Goal: Communication & Community: Answer question/provide support

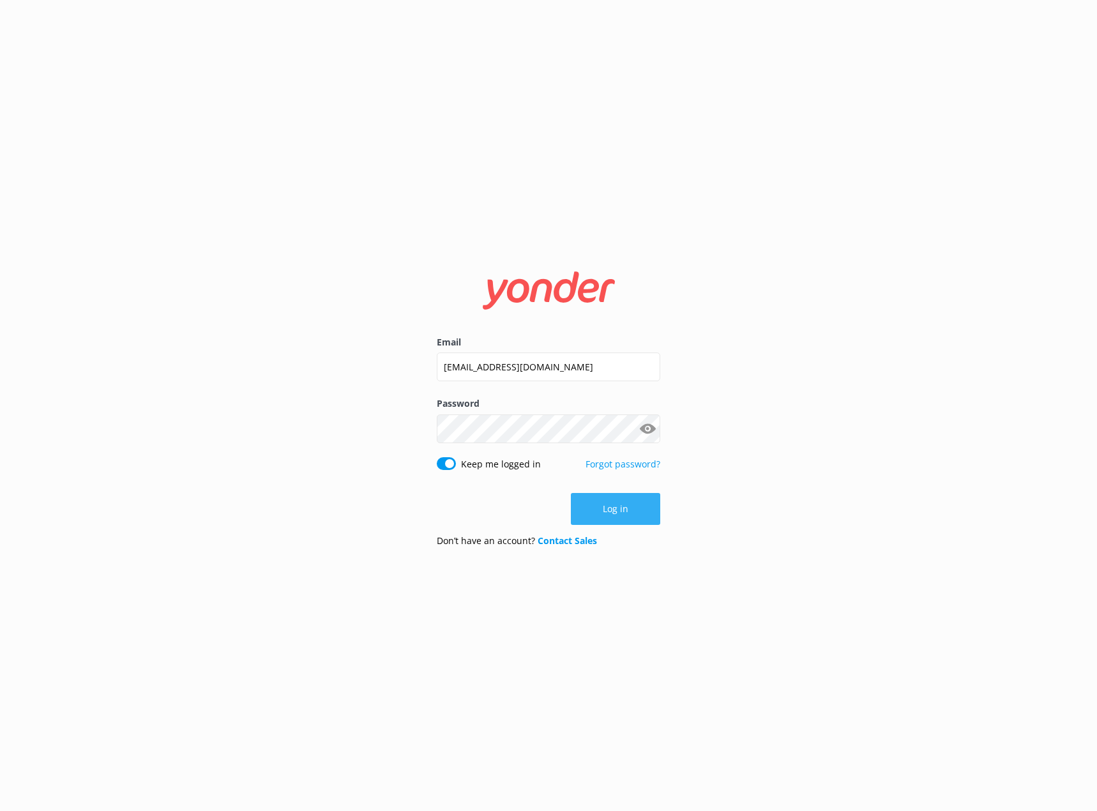
click at [619, 513] on button "Log in" at bounding box center [615, 509] width 89 height 32
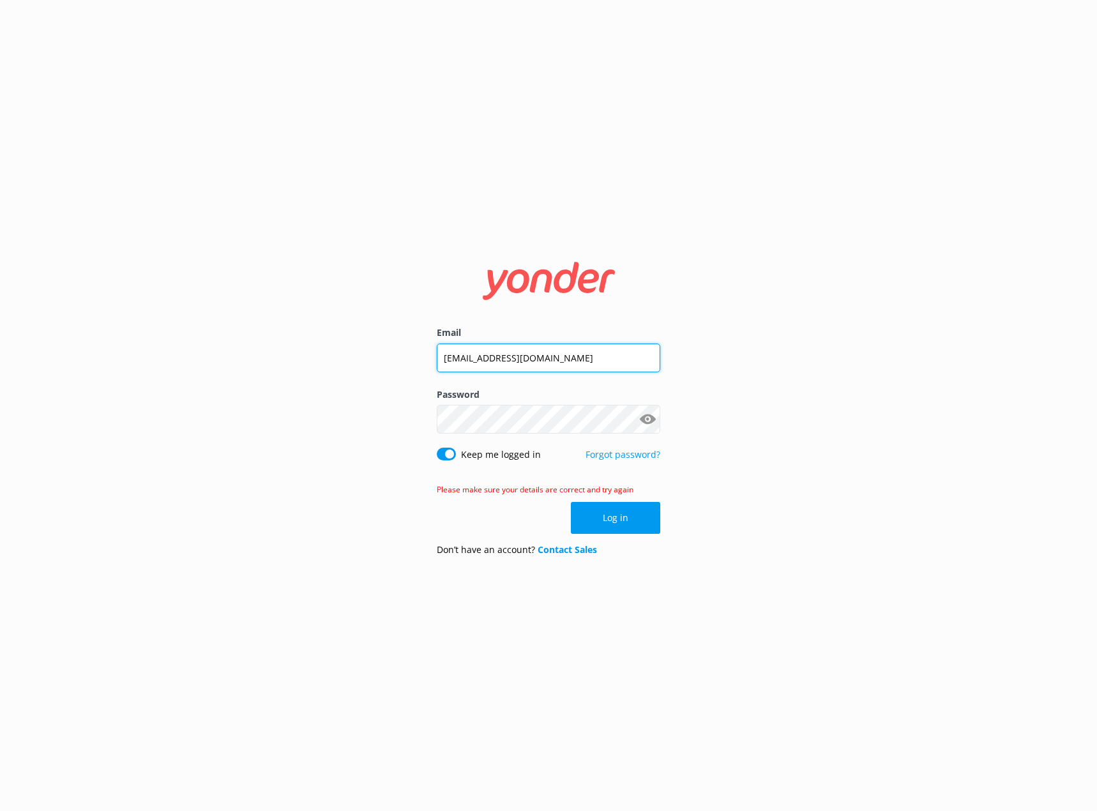
click at [508, 358] on input "[EMAIL_ADDRESS][DOMAIN_NAME]" at bounding box center [549, 358] width 224 height 29
click at [616, 510] on button "Log in" at bounding box center [615, 518] width 89 height 32
click at [650, 411] on button "Show password" at bounding box center [648, 420] width 26 height 26
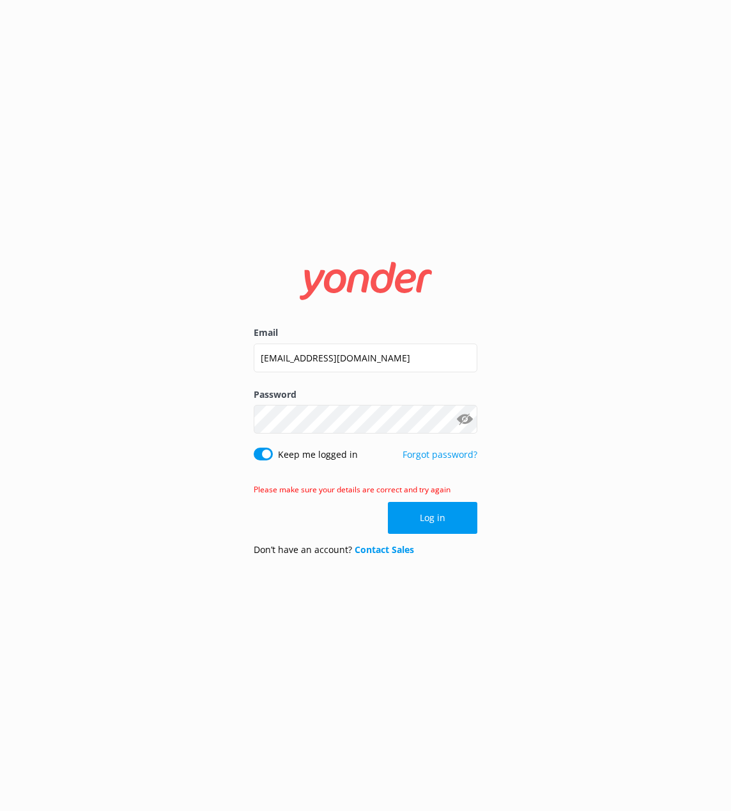
click at [141, 497] on div "Email [EMAIL_ADDRESS][DOMAIN_NAME] Password Show password Keep me logged in For…" at bounding box center [365, 405] width 731 height 811
click at [260, 456] on input "Keep me logged in" at bounding box center [263, 454] width 19 height 13
checkbox input "true"
click at [436, 519] on button "Log in" at bounding box center [432, 518] width 89 height 32
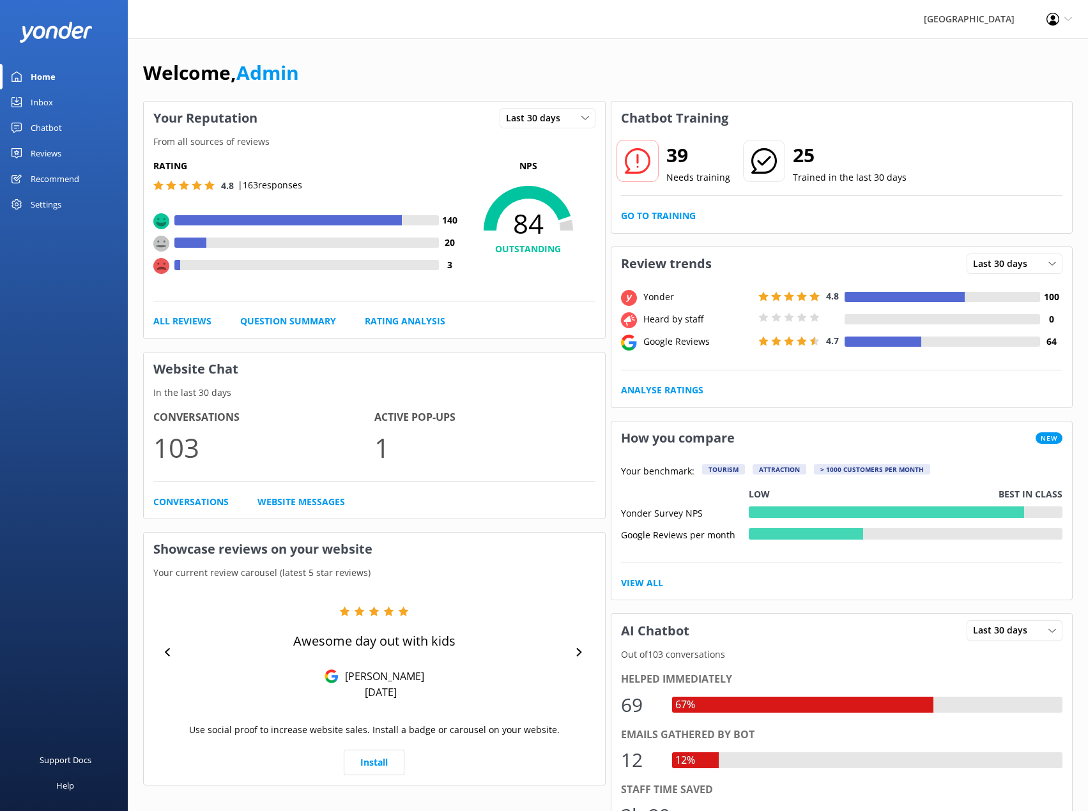
click at [60, 126] on div "Chatbot" at bounding box center [46, 128] width 31 height 26
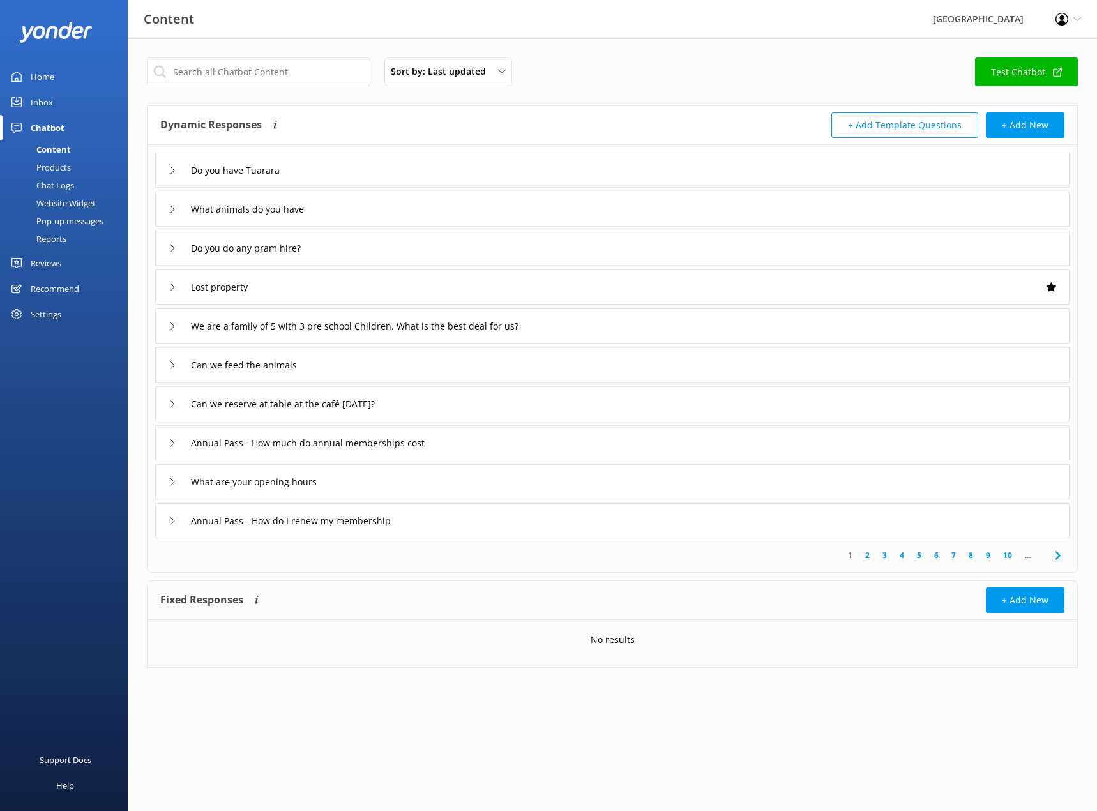
click at [45, 105] on div "Inbox" at bounding box center [42, 102] width 22 height 26
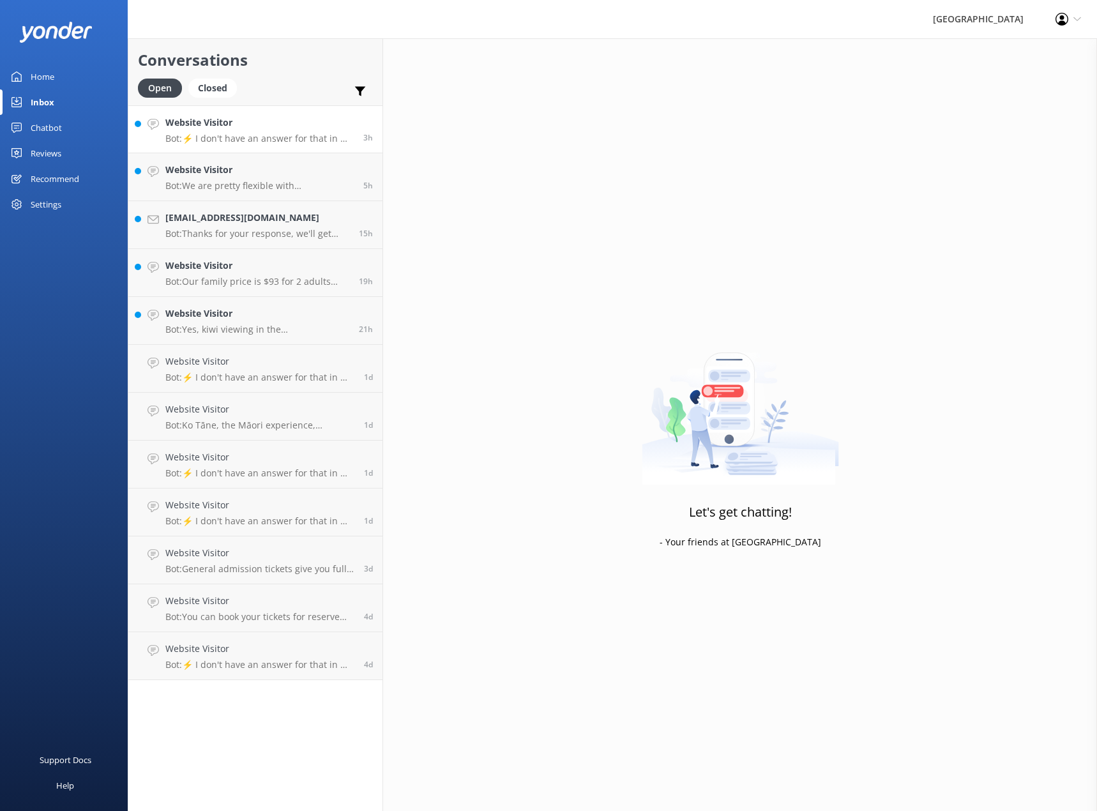
click at [259, 130] on h4 "Website Visitor" at bounding box center [259, 123] width 188 height 14
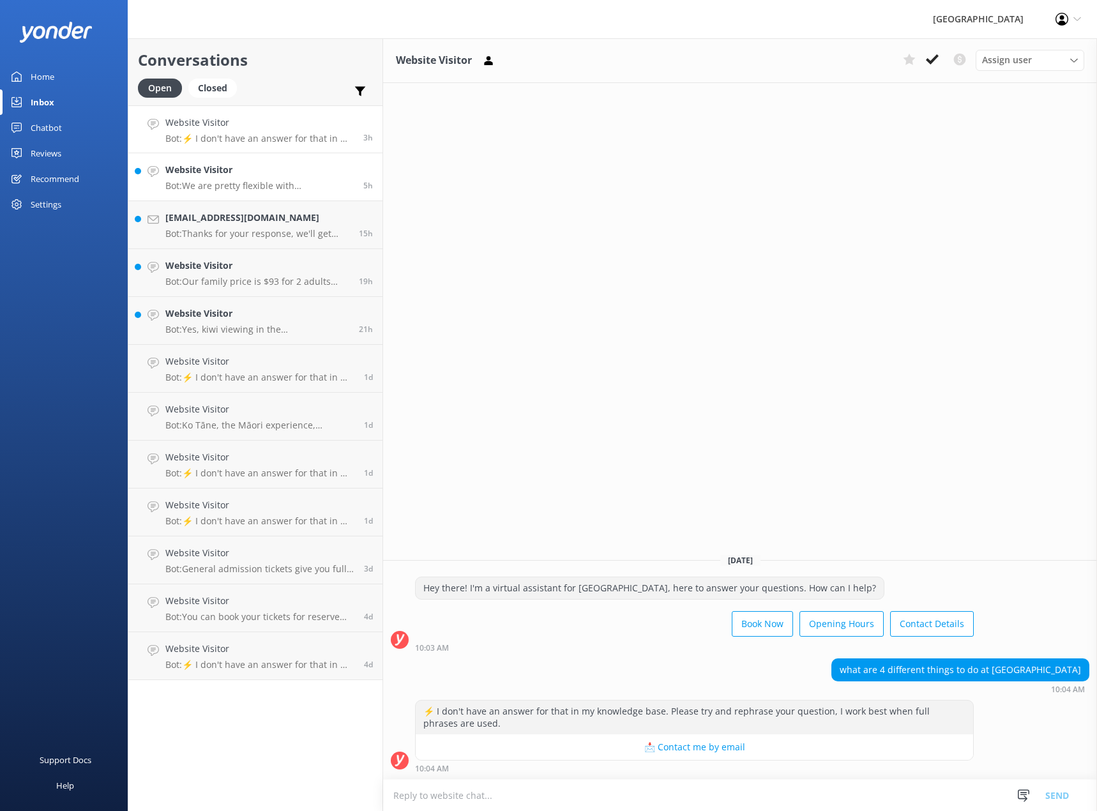
click at [249, 173] on h4 "Website Visitor" at bounding box center [259, 170] width 188 height 14
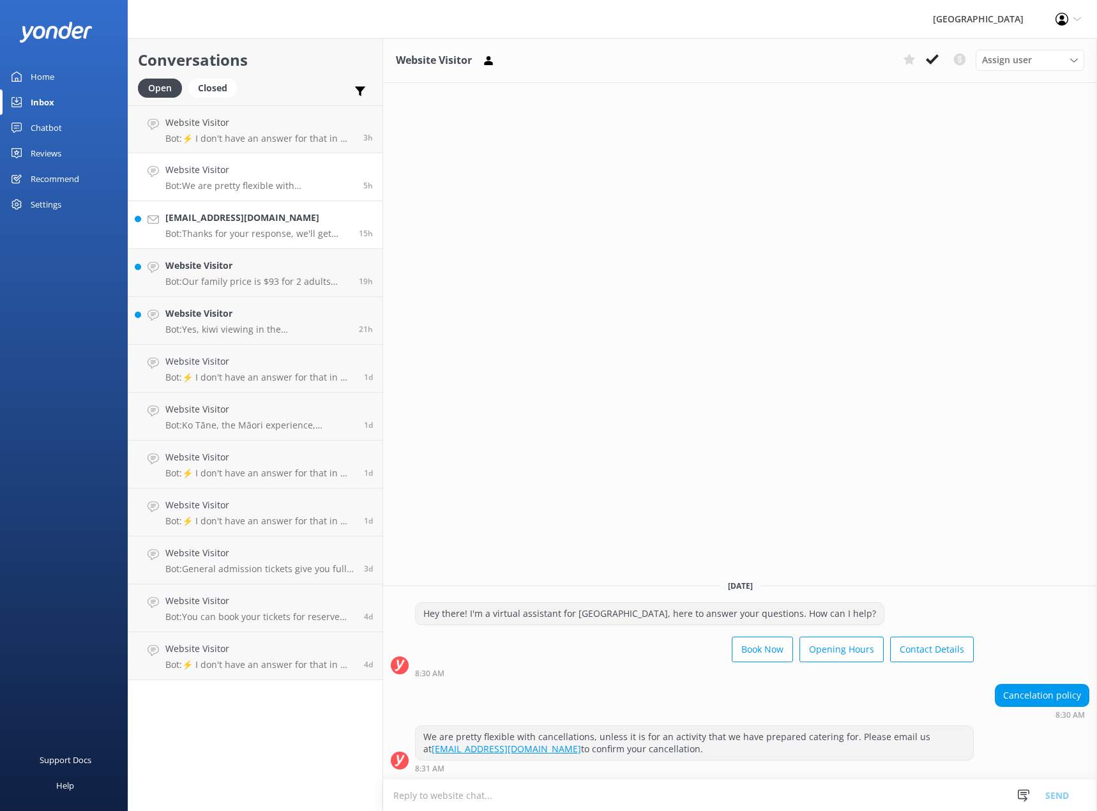
click at [250, 216] on h4 "[EMAIL_ADDRESS][DOMAIN_NAME]" at bounding box center [257, 218] width 184 height 14
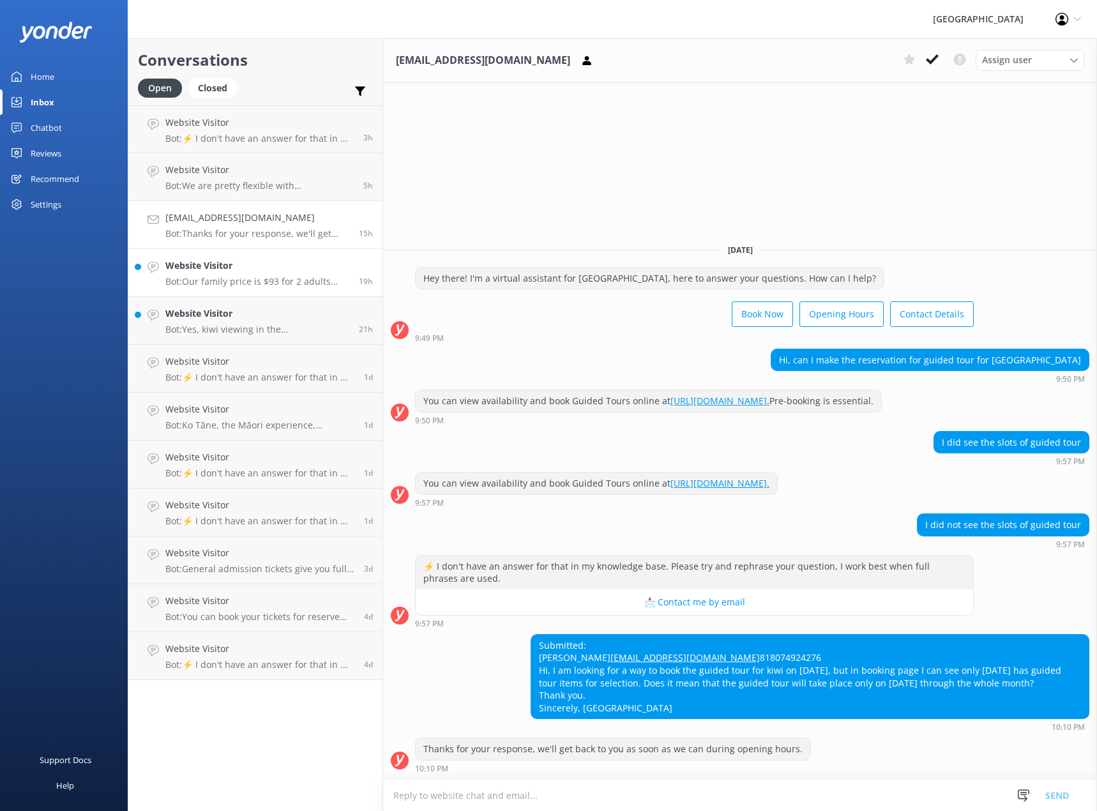
click at [243, 270] on h4 "Website Visitor" at bounding box center [257, 266] width 184 height 14
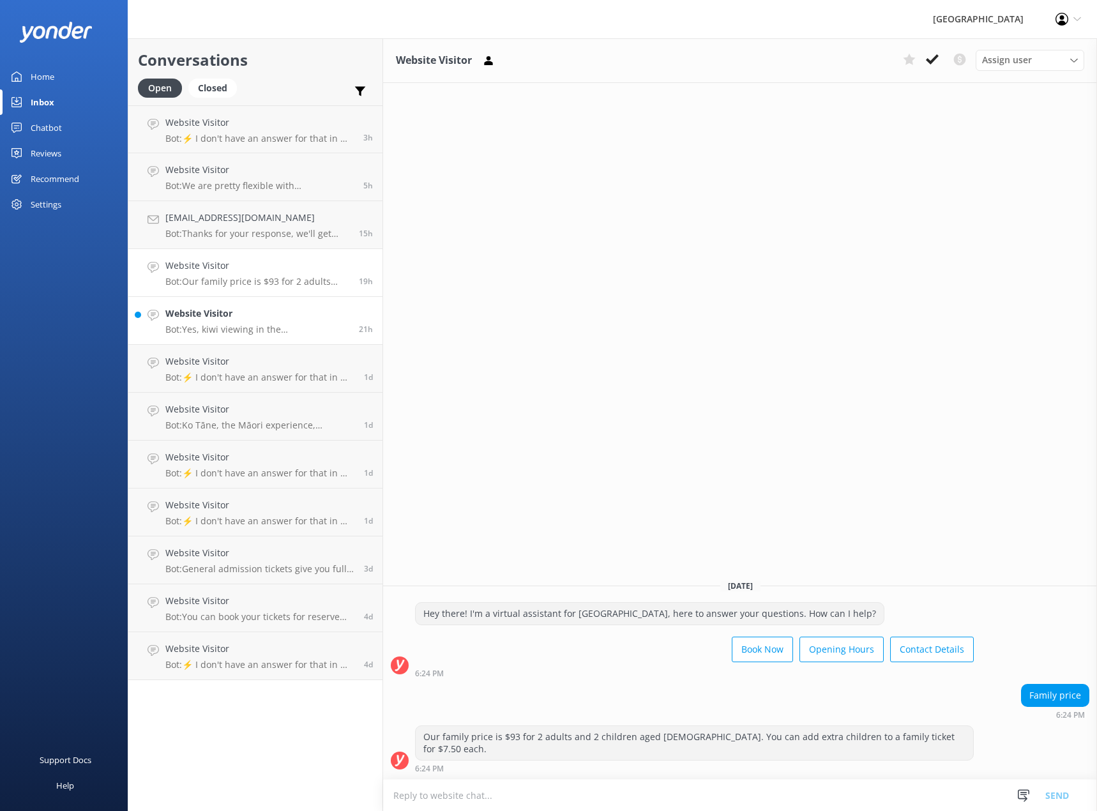
click at [236, 323] on div "Website Visitor Bot: Yes, kiwi viewing in the [GEOGRAPHIC_DATA] is included wit…" at bounding box center [257, 321] width 184 height 28
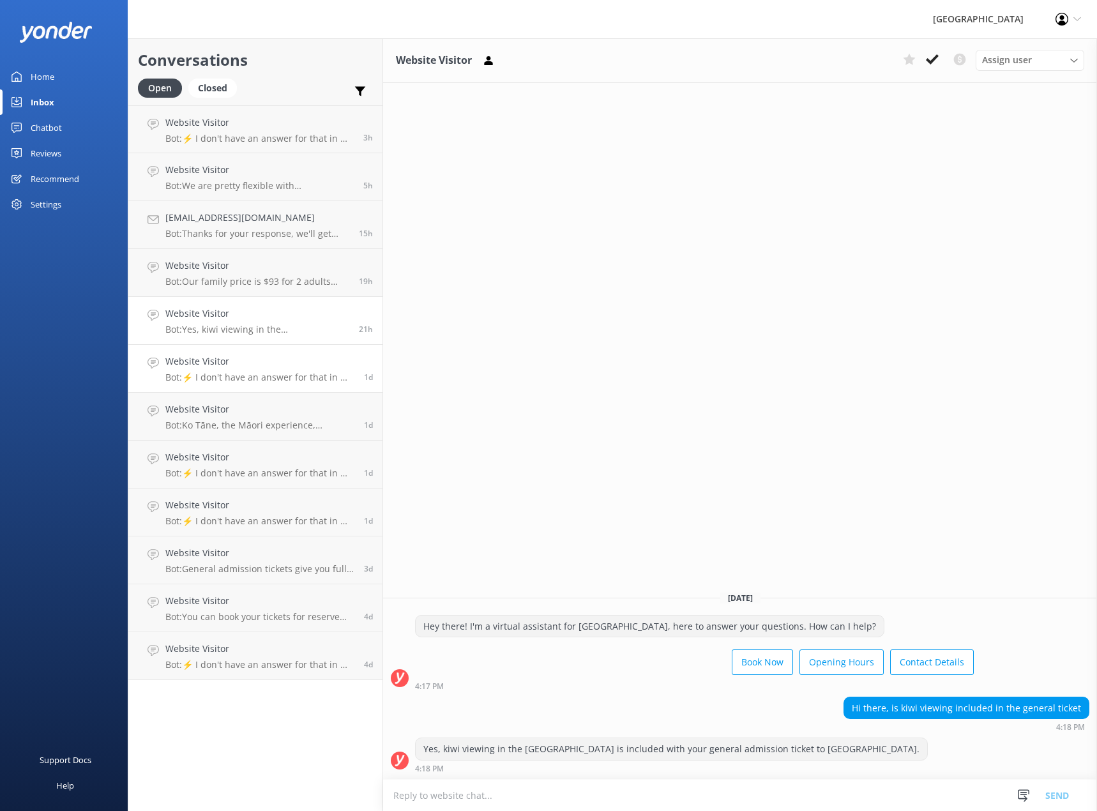
click at [285, 374] on p "Bot: ⚡ I don't have an answer for that in my knowledge base. Please try and rep…" at bounding box center [259, 377] width 189 height 11
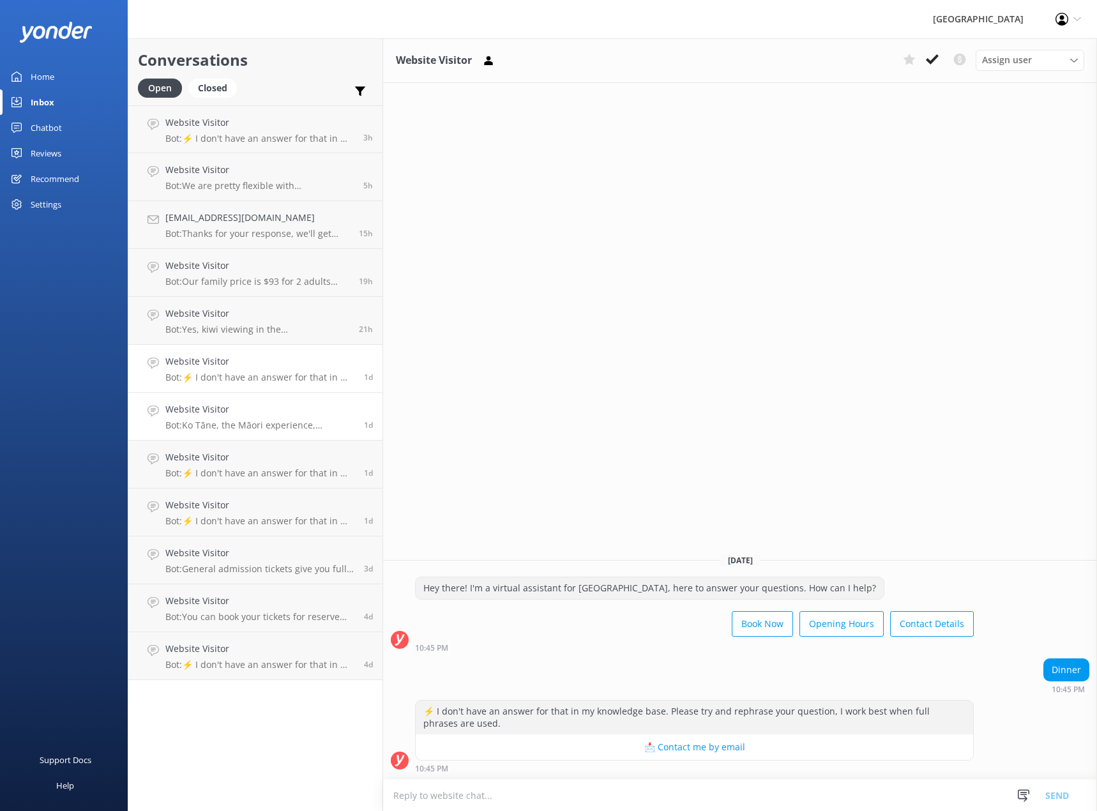
click at [285, 416] on h4 "Website Visitor" at bounding box center [259, 409] width 189 height 14
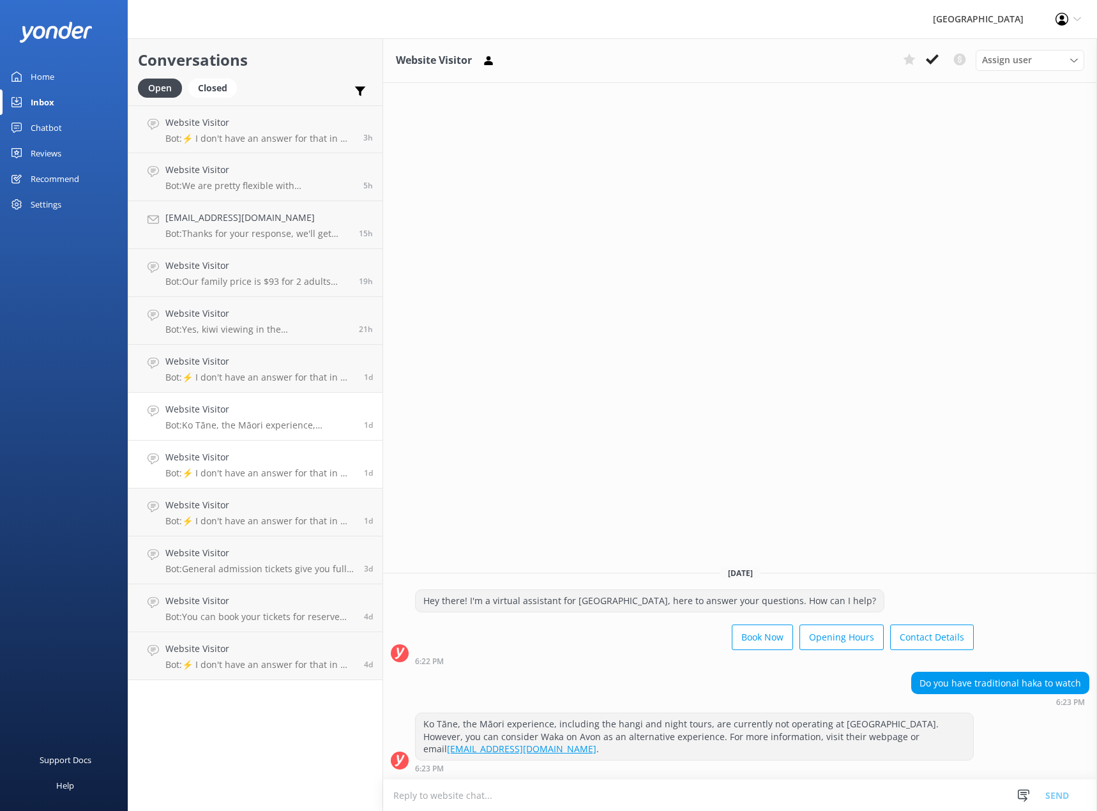
click at [281, 466] on div "Website Visitor Bot: ⚡ I don't have an answer for that in my knowledge base. Pl…" at bounding box center [259, 464] width 189 height 28
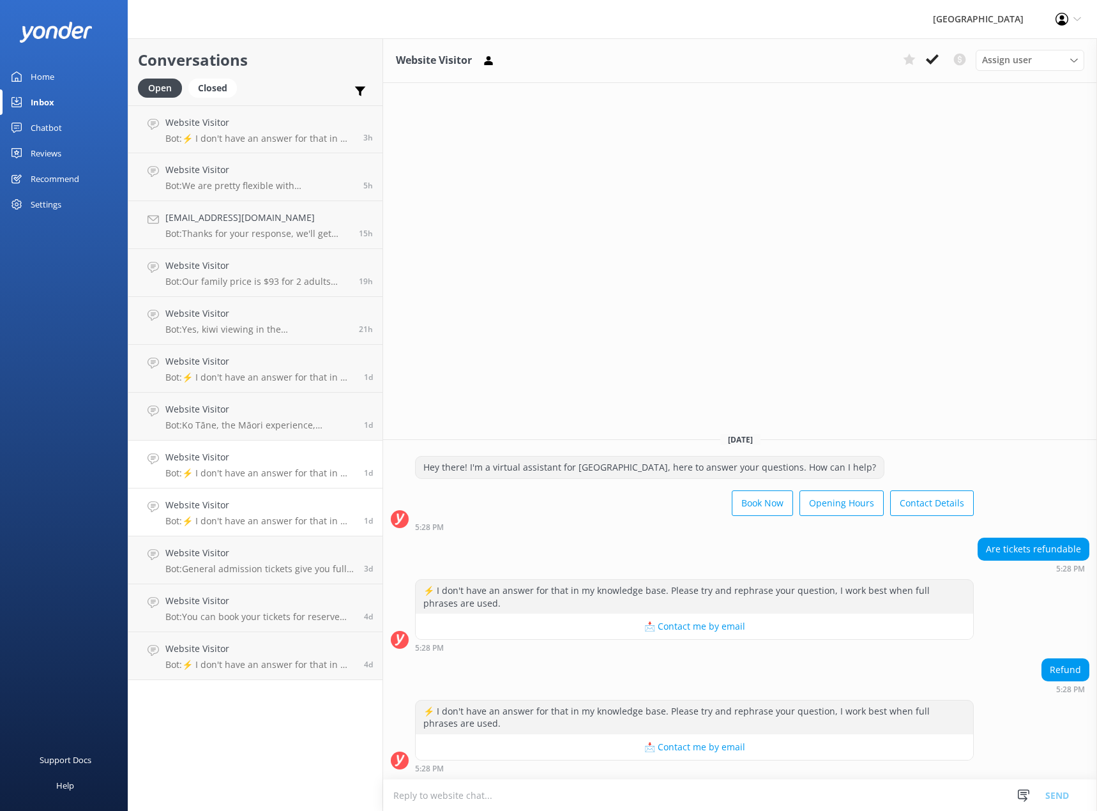
click at [271, 502] on h4 "Website Visitor" at bounding box center [259, 505] width 189 height 14
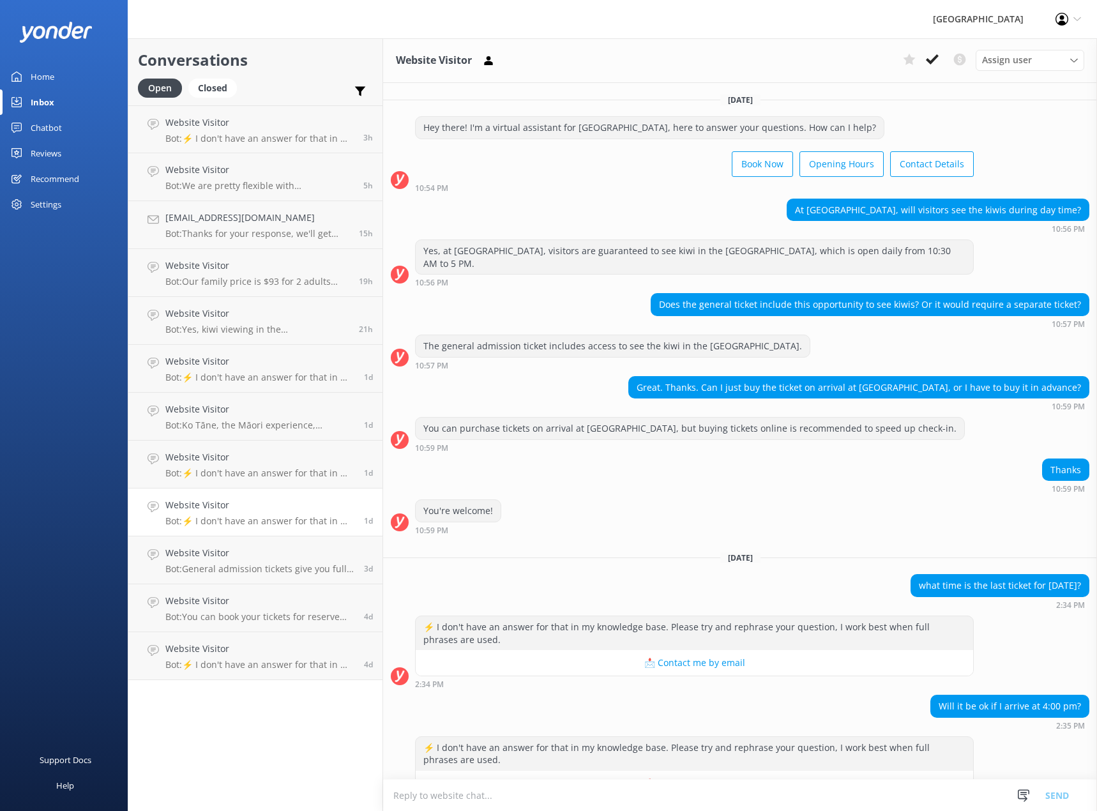
scroll to position [24, 0]
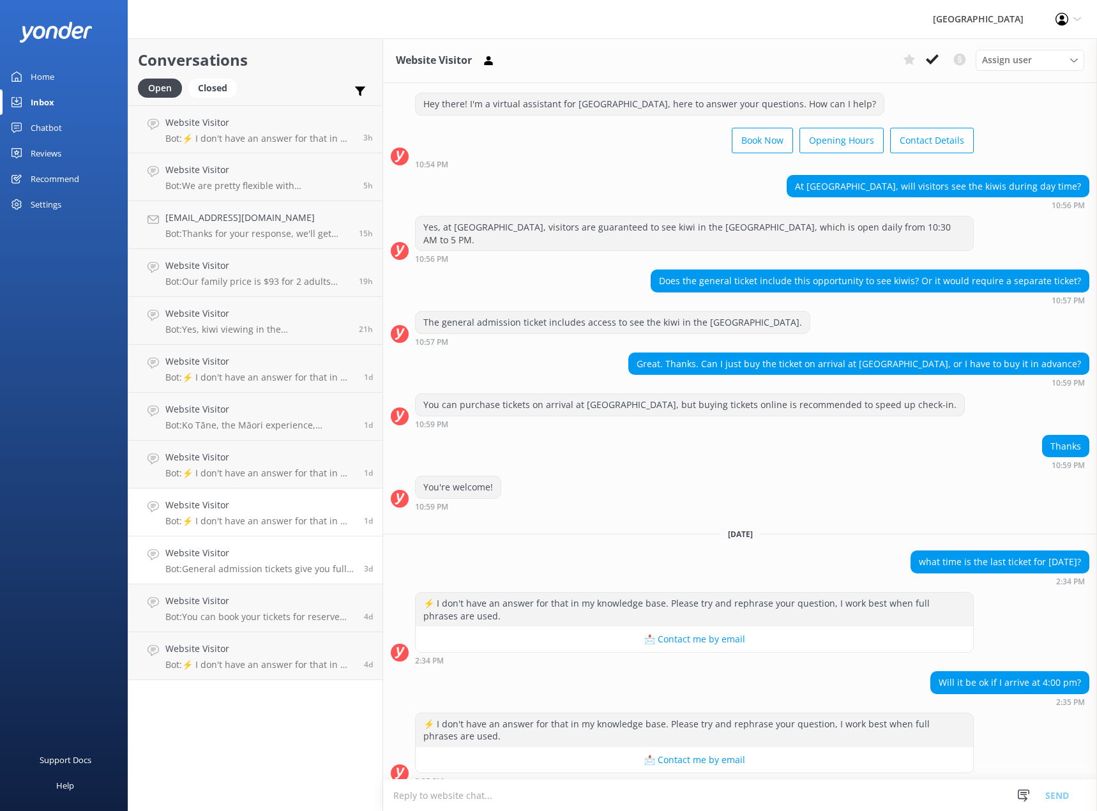
click at [232, 558] on h4 "Website Visitor" at bounding box center [259, 553] width 189 height 14
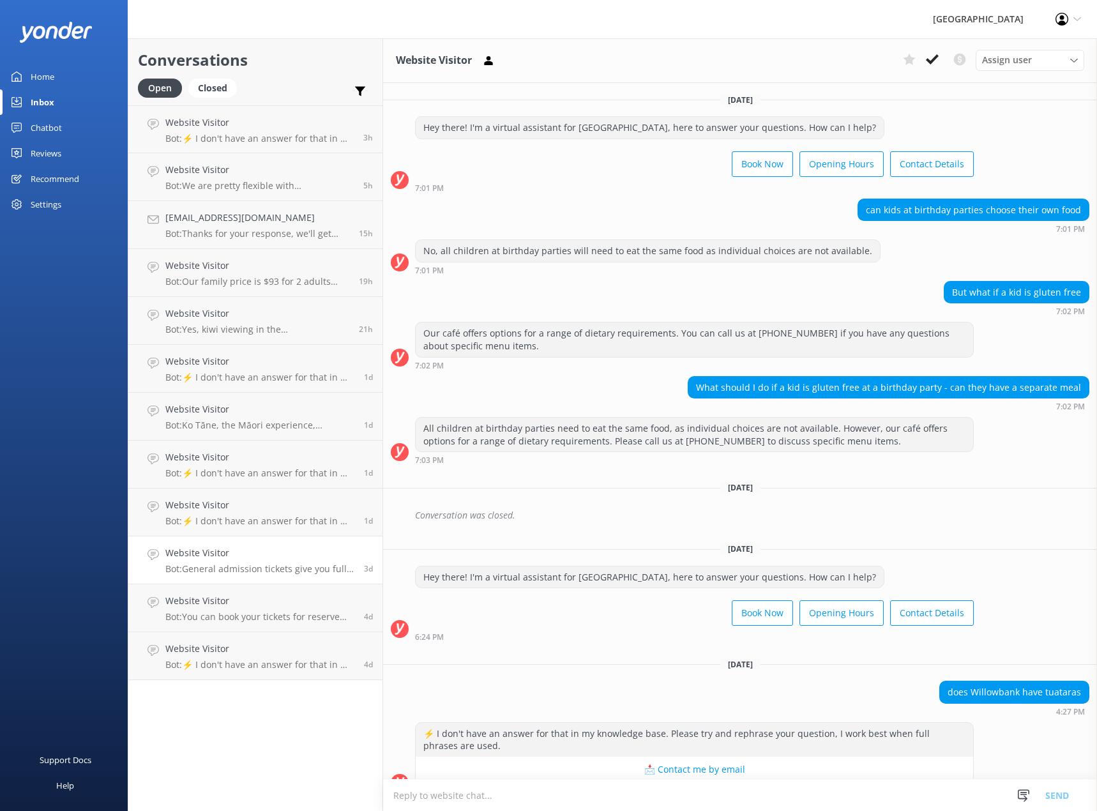
scroll to position [118, 0]
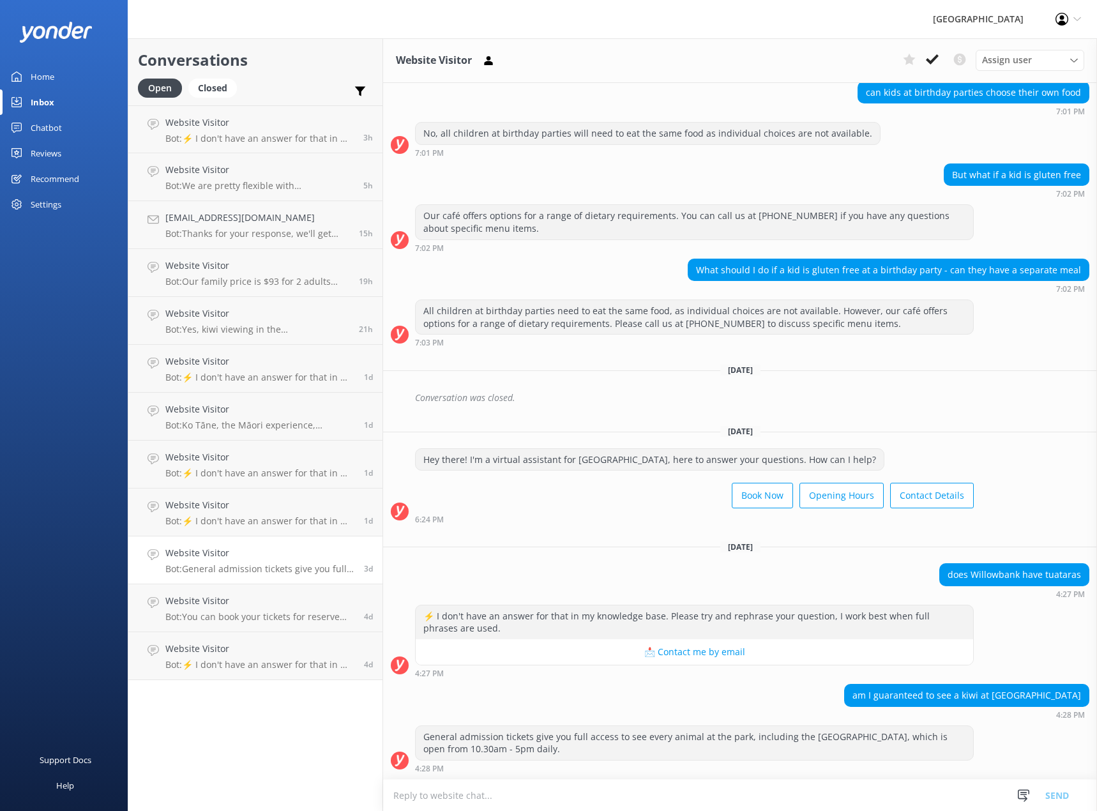
click at [588, 564] on div "does Willowbank have tuataras 4:27 PM" at bounding box center [740, 580] width 714 height 35
click at [270, 592] on link "Website Visitor Bot: You can book your tickets for reserve entry online at [URL…" at bounding box center [255, 608] width 254 height 48
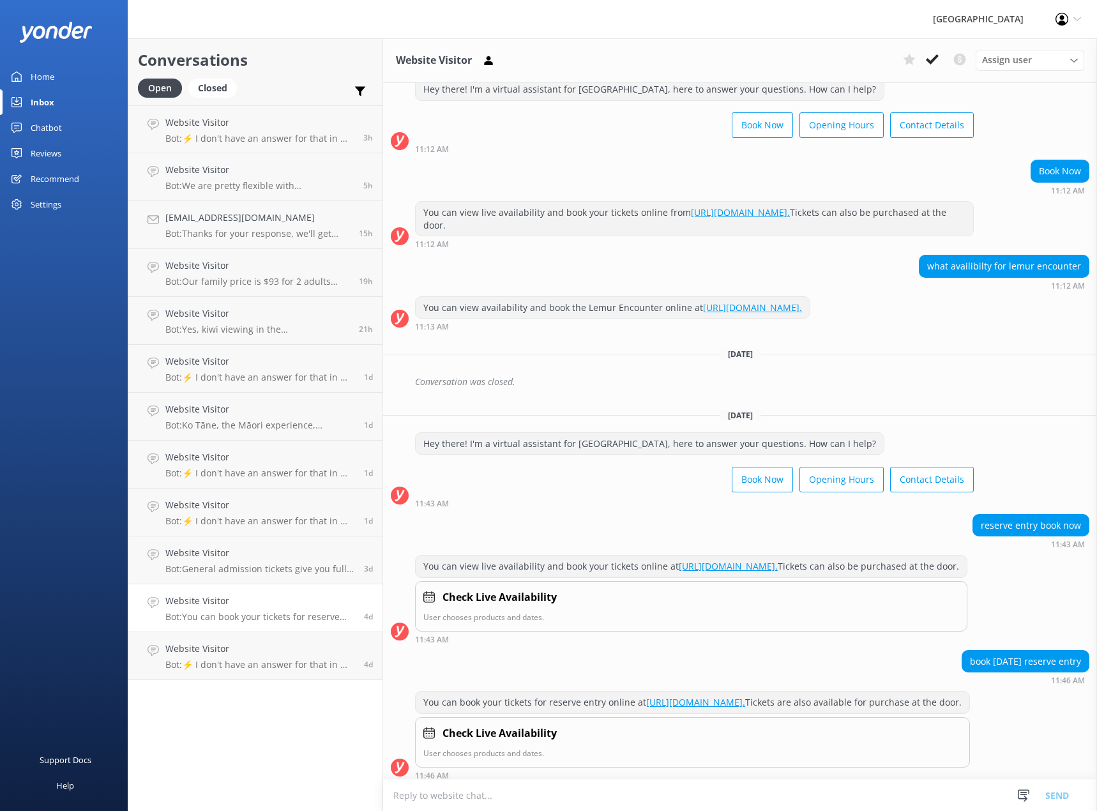
scroll to position [330, 0]
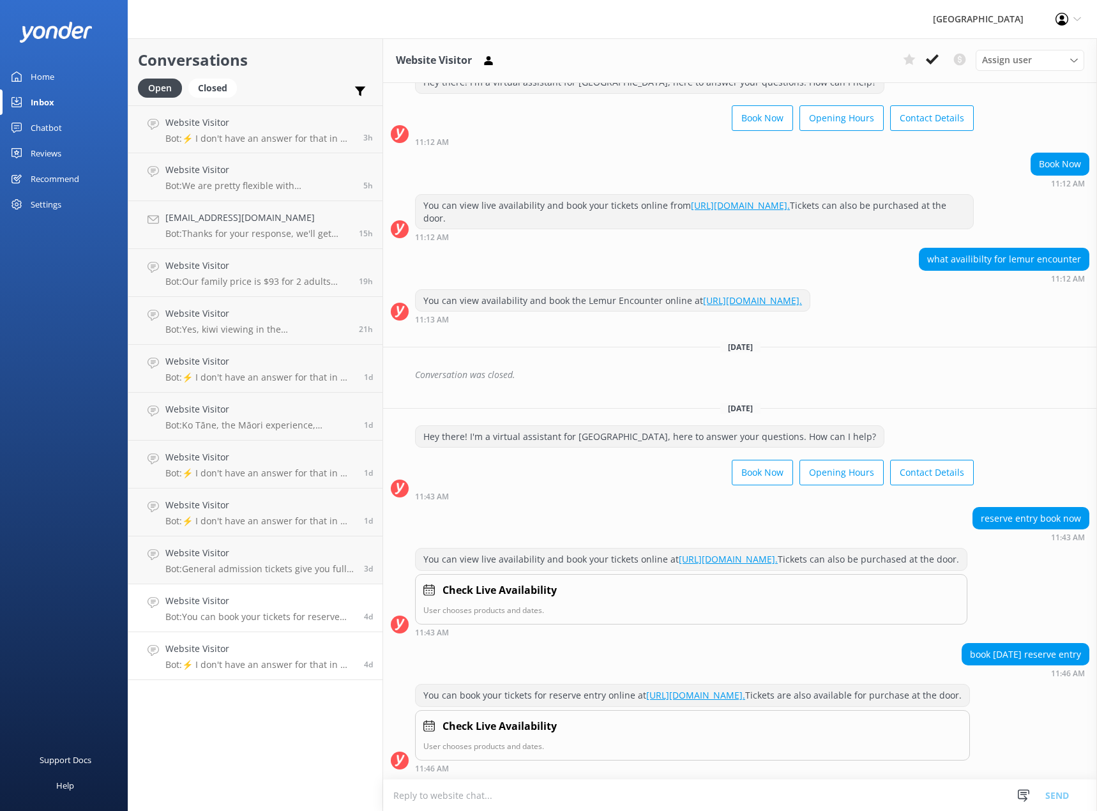
click at [266, 650] on h4 "Website Visitor" at bounding box center [259, 649] width 189 height 14
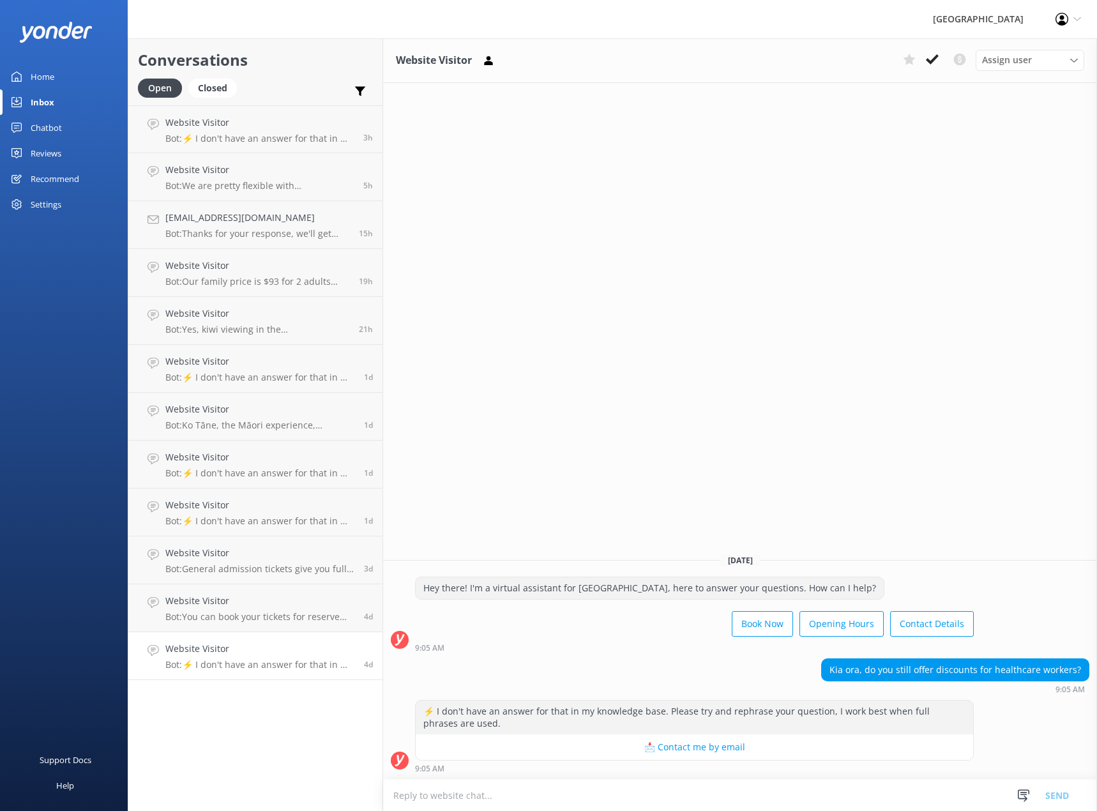
click at [655, 446] on div "Website Visitor Assign user [PERSON_NAME] Admin [PERSON_NAME] and [PERSON_NAME]…" at bounding box center [740, 424] width 714 height 773
